Goal: Ask a question

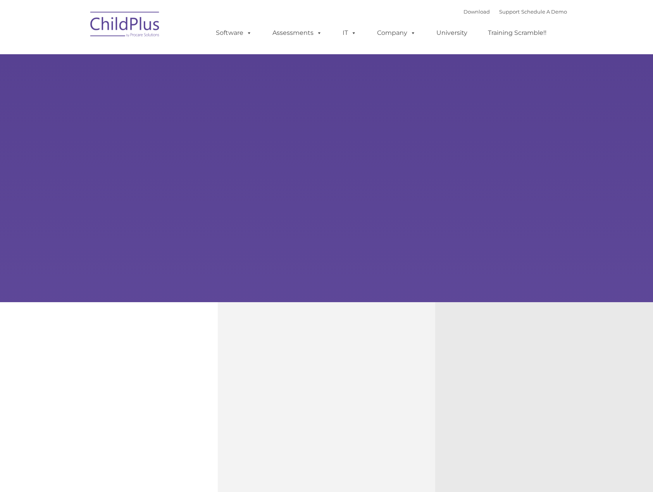
type input ""
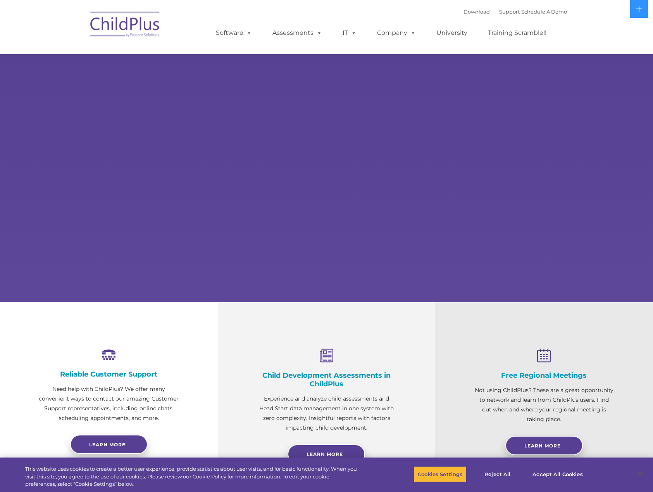
select select "MEDIUM"
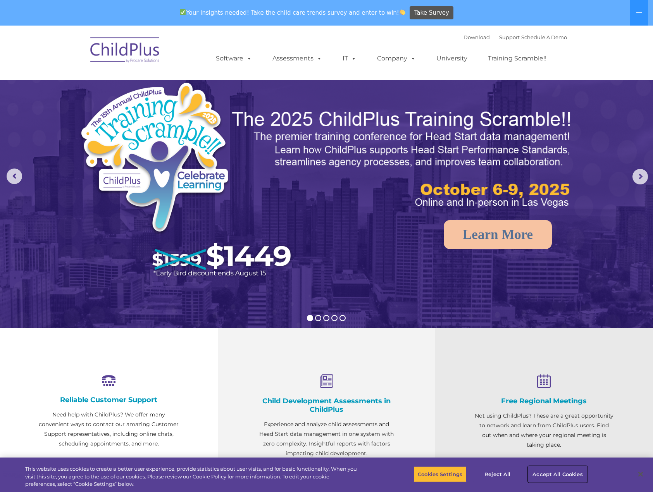
click at [546, 473] on button "Accept All Cookies" at bounding box center [557, 474] width 59 height 16
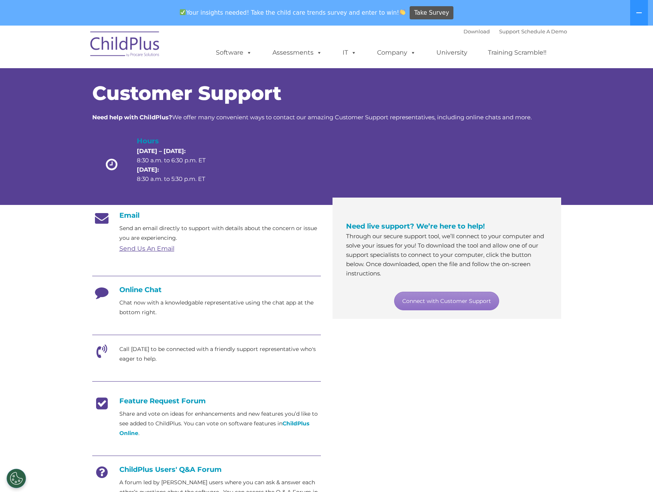
click at [45, 325] on section "Customer Support Need help with ChildPlus? We offer many convenient ways to con…" at bounding box center [326, 324] width 653 height 597
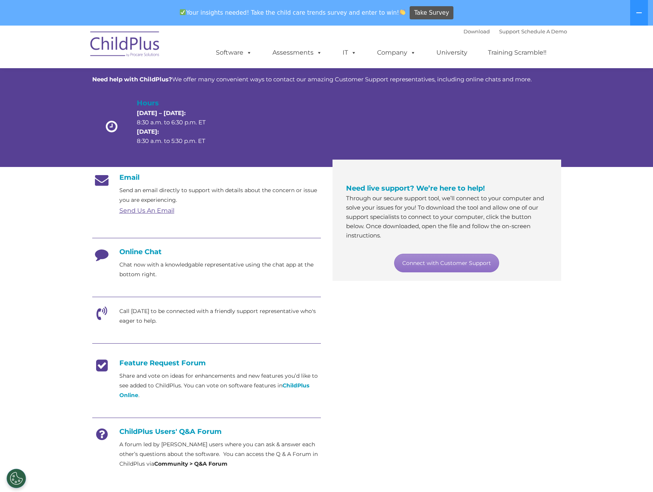
scroll to position [39, 0]
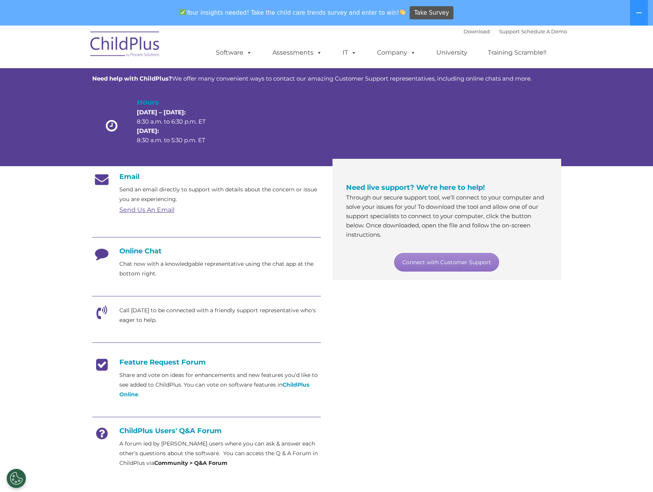
click at [144, 250] on h4 "Online Chat" at bounding box center [206, 251] width 229 height 9
